Goal: Find specific page/section: Find specific page/section

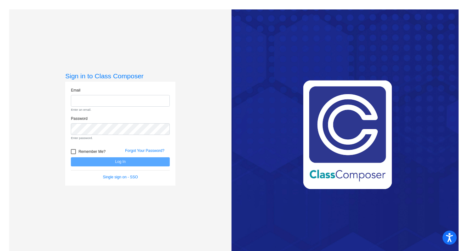
type input "[EMAIL_ADDRESS][DOMAIN_NAME]"
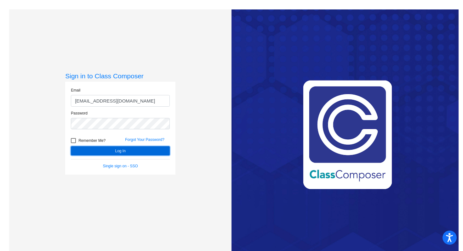
click at [122, 161] on form "Email [EMAIL_ADDRESS][DOMAIN_NAME] Password Remember Me? Forgot Your Password? …" at bounding box center [120, 129] width 99 height 82
click at [122, 150] on button "Log In" at bounding box center [120, 150] width 99 height 9
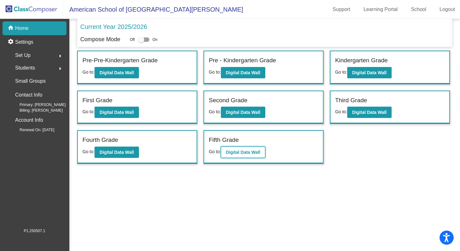
click at [244, 152] on b "Digital Data Wall" at bounding box center [243, 152] width 34 height 5
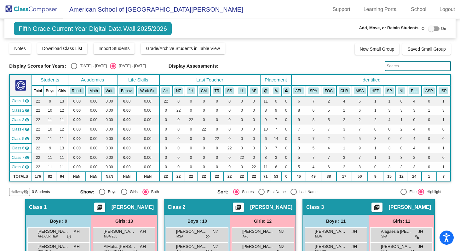
click at [394, 66] on input "text" at bounding box center [417, 66] width 66 height 10
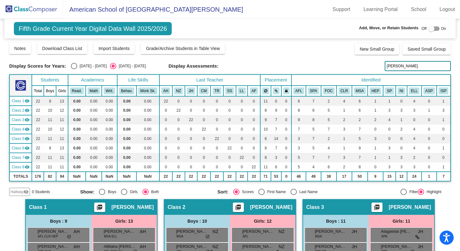
type input "[PERSON_NAME]"
click at [399, 66] on input "[PERSON_NAME]" at bounding box center [417, 66] width 66 height 10
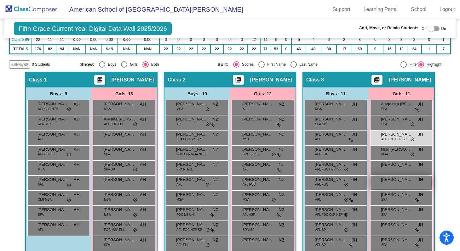
scroll to position [131, 0]
